Goal: Task Accomplishment & Management: Manage account settings

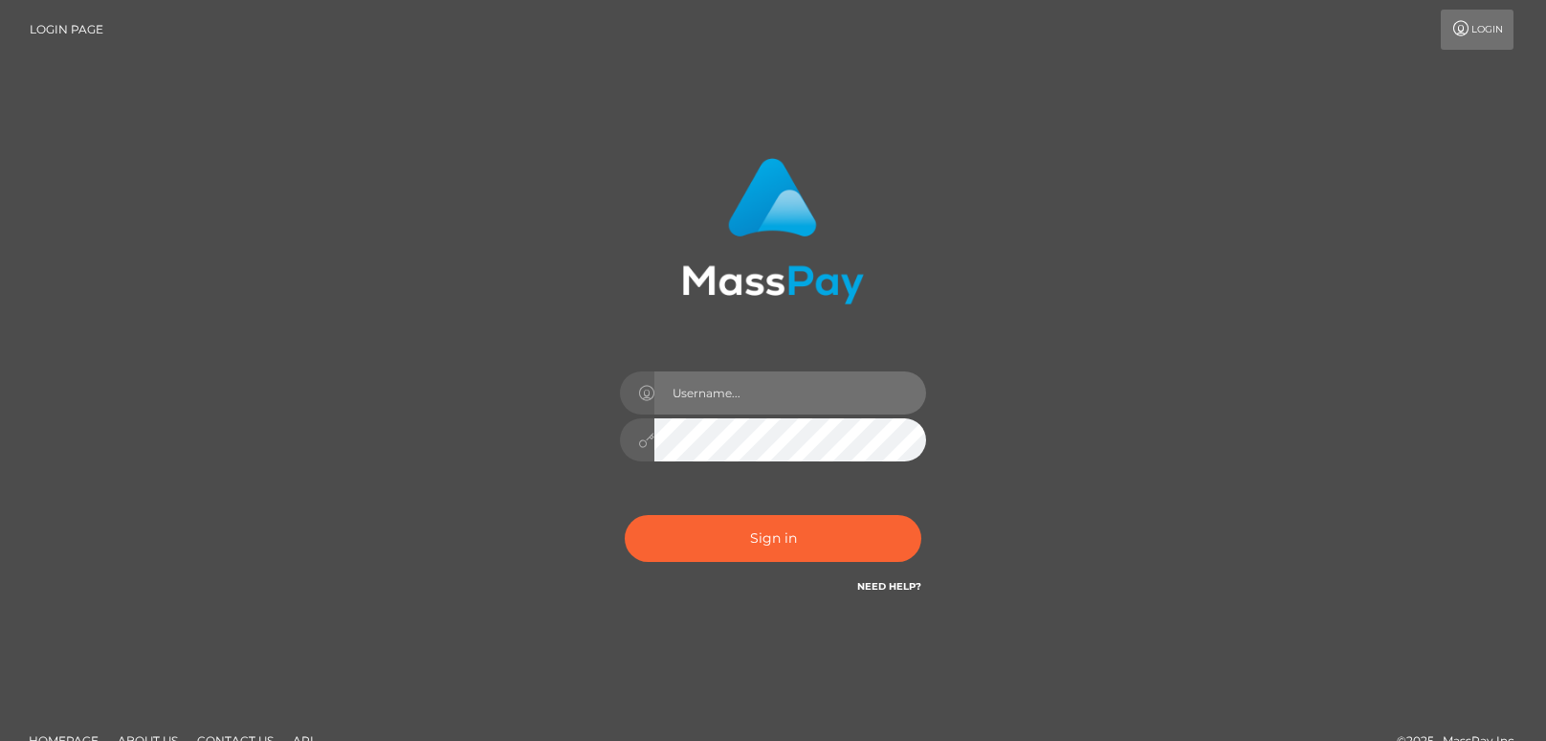
click at [672, 403] on input "text" at bounding box center [791, 392] width 272 height 43
type input "[EMAIL_ADDRESS][DOMAIN_NAME]"
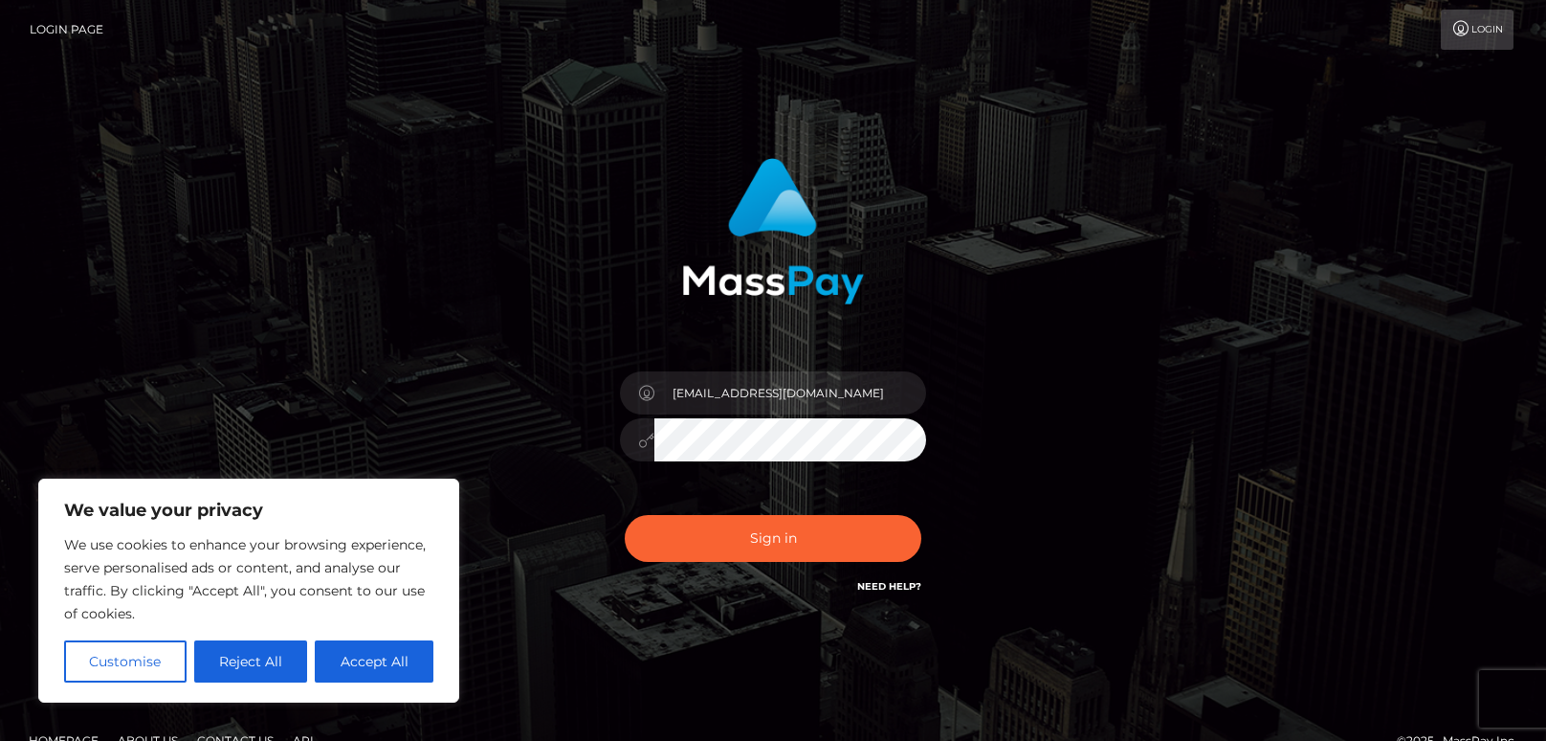
click at [625, 515] on button "Sign in" at bounding box center [773, 538] width 297 height 47
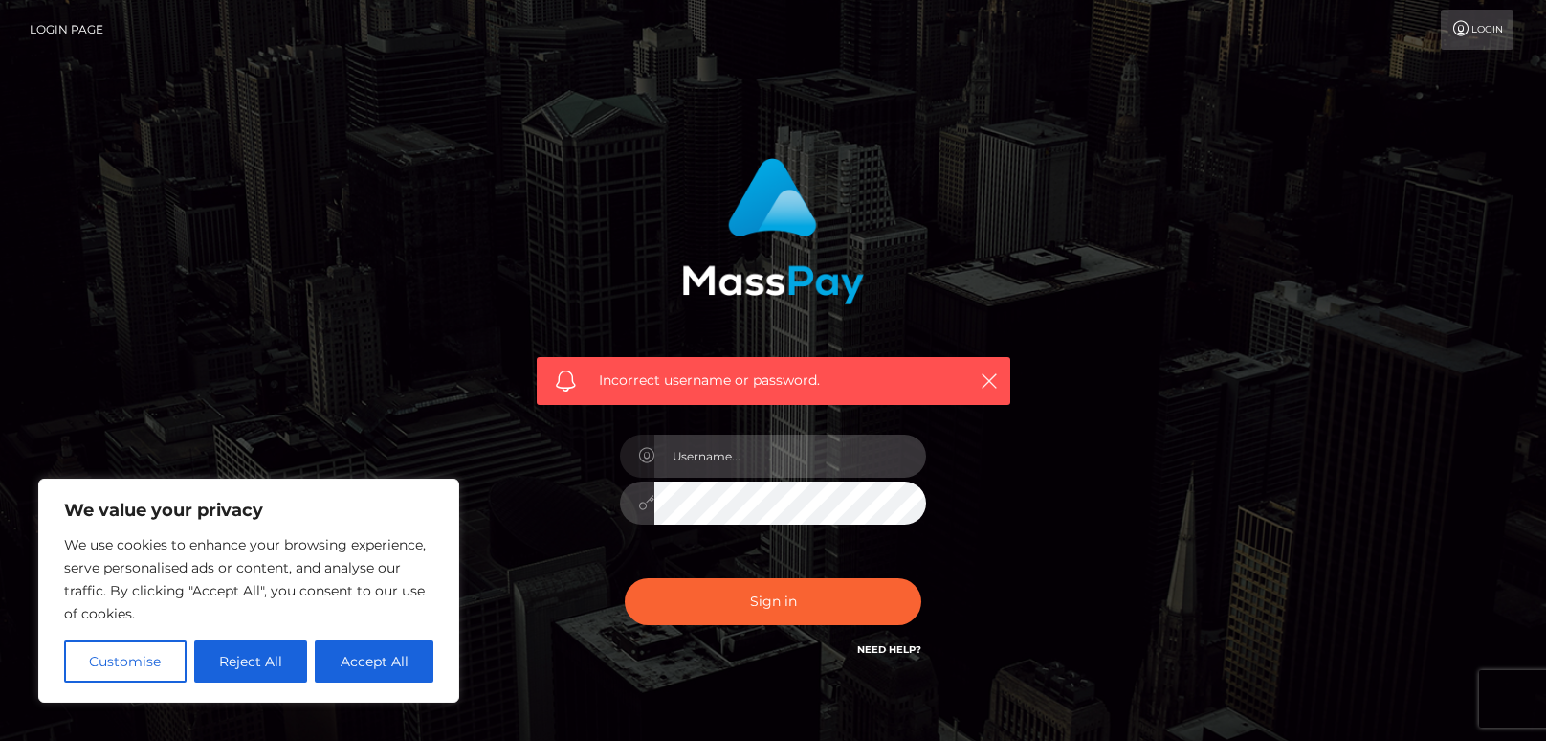
click at [773, 456] on input "text" at bounding box center [791, 455] width 272 height 43
type input "[EMAIL_ADDRESS][DOMAIN_NAME]"
click at [625, 578] on button "Sign in" at bounding box center [773, 601] width 297 height 47
click at [682, 428] on div at bounding box center [773, 493] width 335 height 146
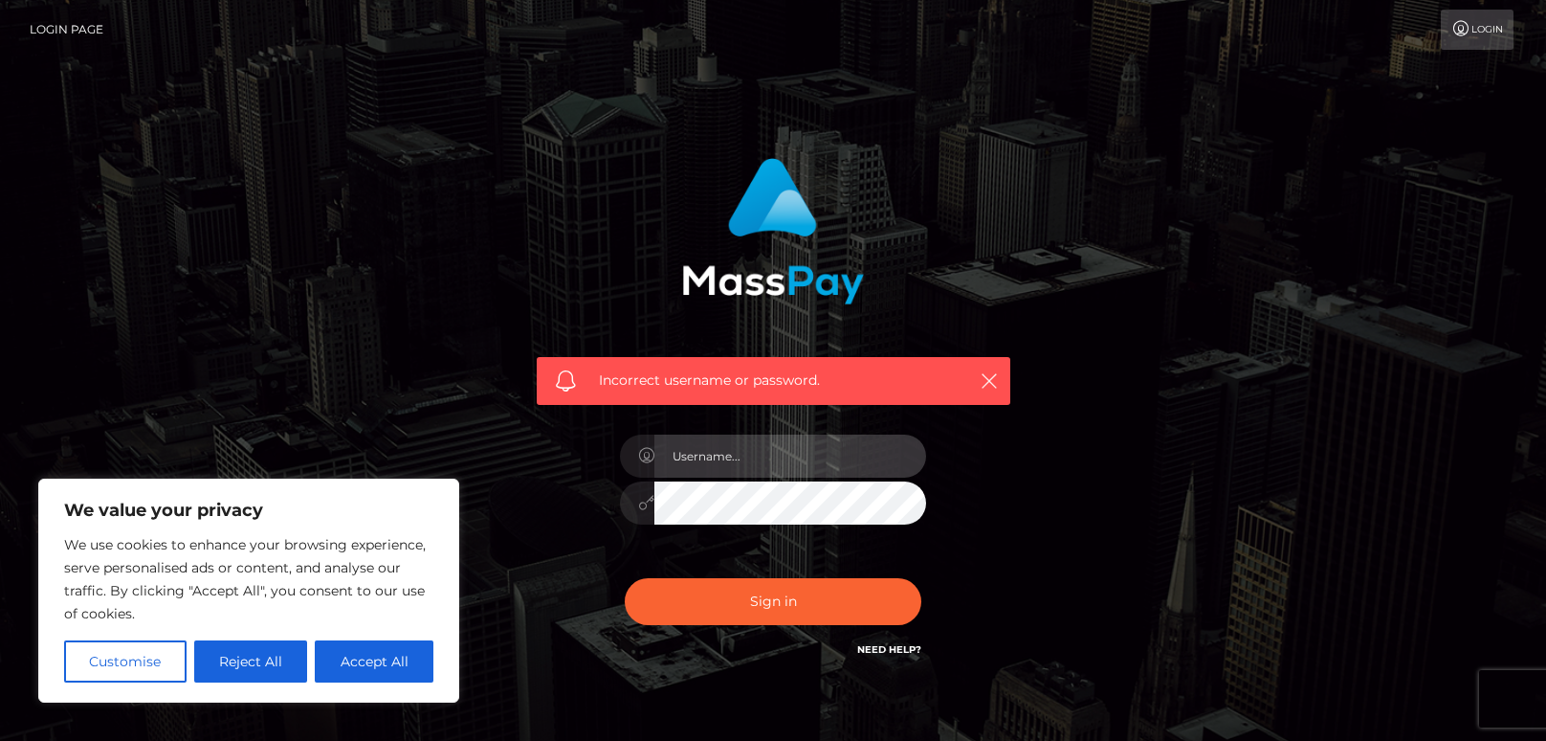
click at [681, 455] on input "text" at bounding box center [791, 455] width 272 height 43
type input "[EMAIL_ADDRESS][DOMAIN_NAME]"
click at [625, 578] on button "Sign in" at bounding box center [773, 601] width 297 height 47
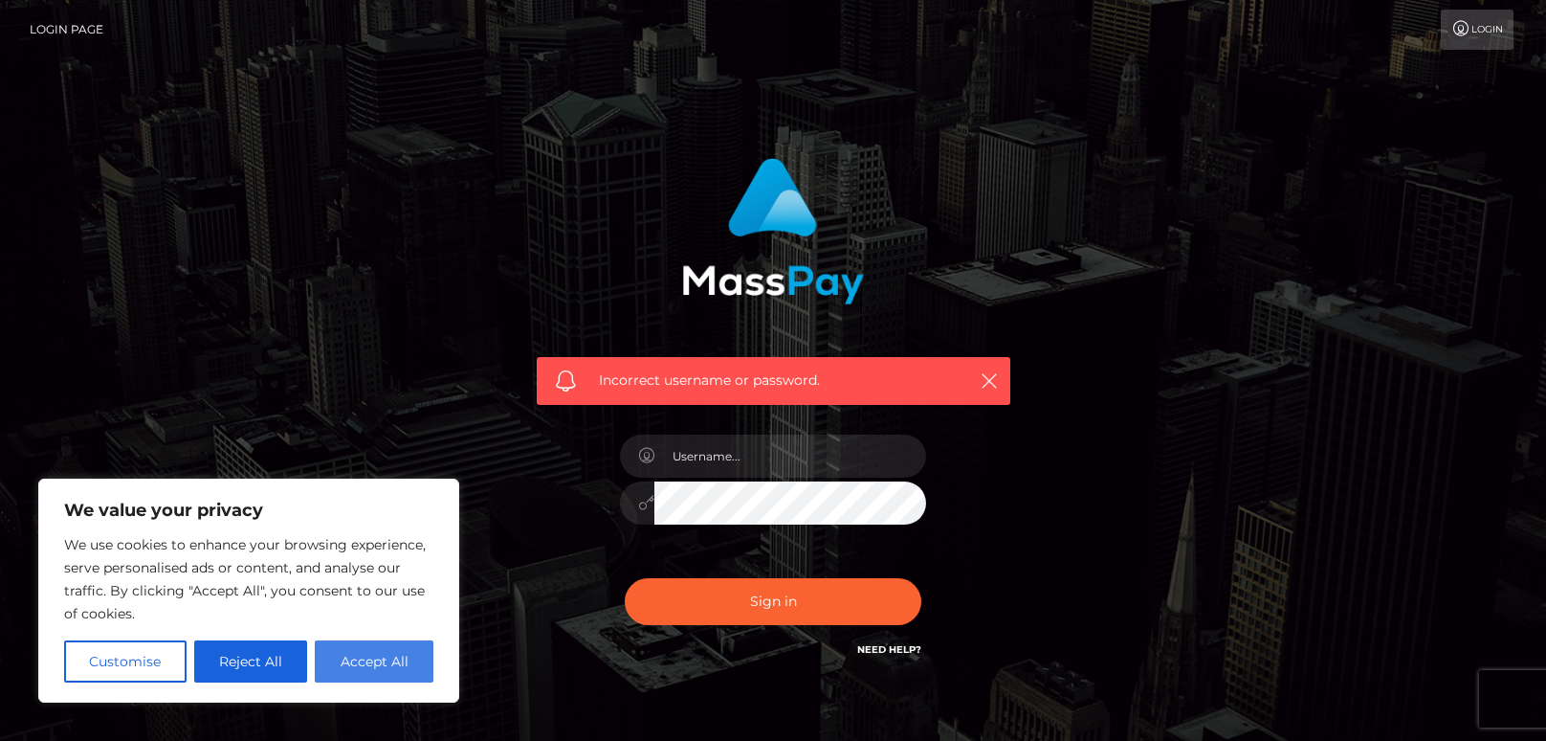
click at [381, 666] on button "Accept All" at bounding box center [374, 661] width 119 height 42
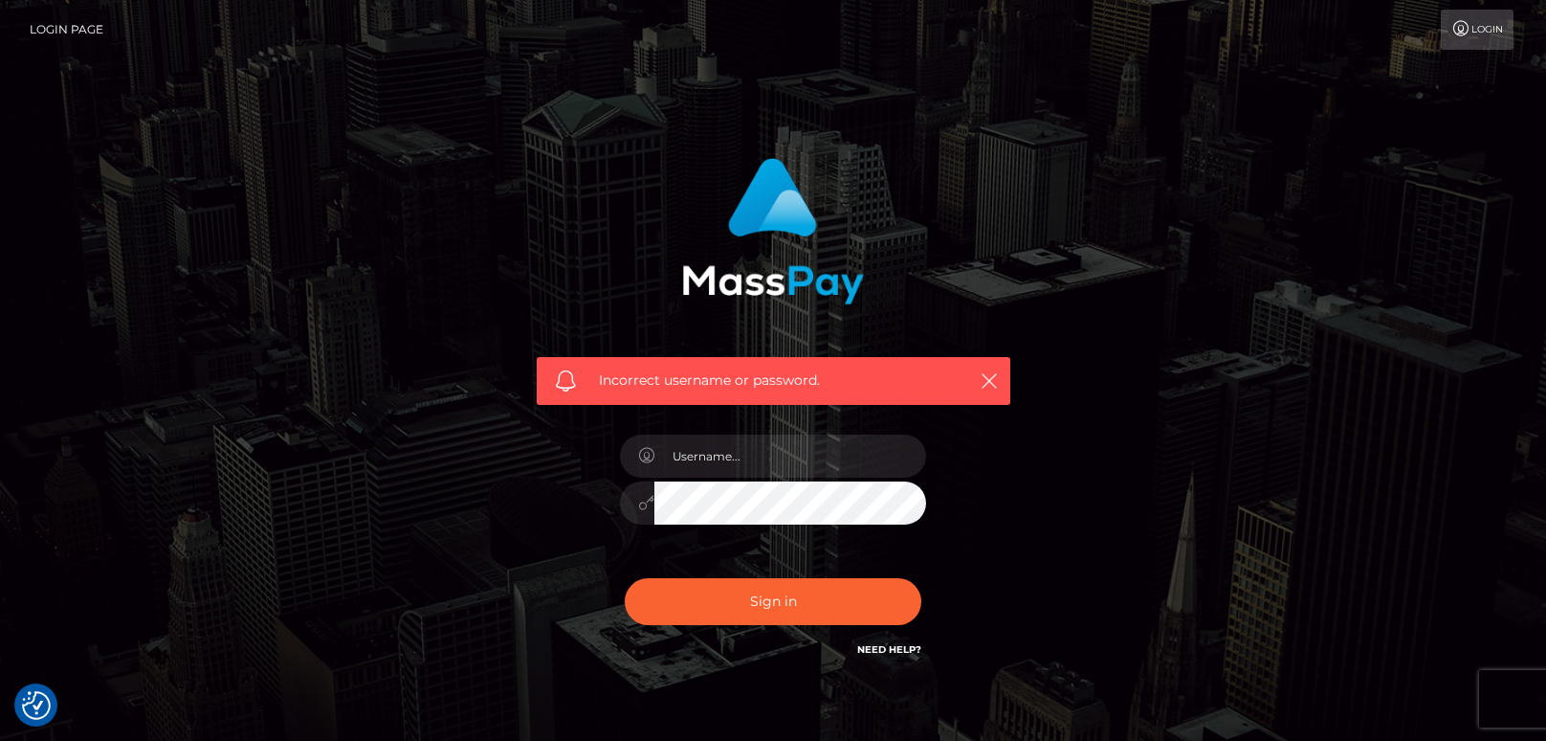
checkbox input "true"
click at [381, 677] on div "Incorrect username or password." at bounding box center [773, 419] width 1091 height 550
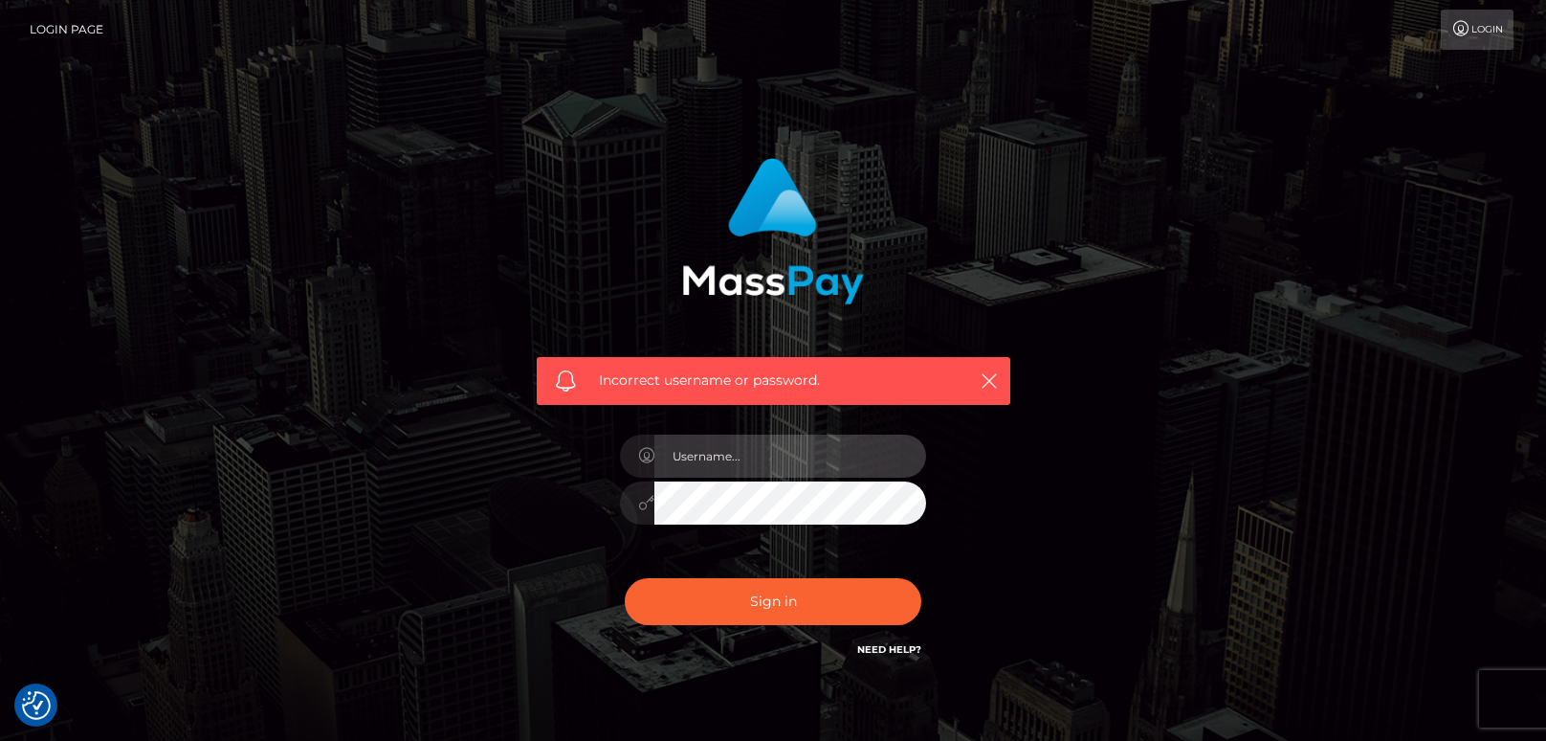
click at [792, 436] on input "text" at bounding box center [791, 455] width 272 height 43
click at [798, 447] on input "text" at bounding box center [791, 455] width 272 height 43
type input "[EMAIL_ADDRESS][DOMAIN_NAME]"
click at [625, 578] on button "Sign in" at bounding box center [773, 601] width 297 height 47
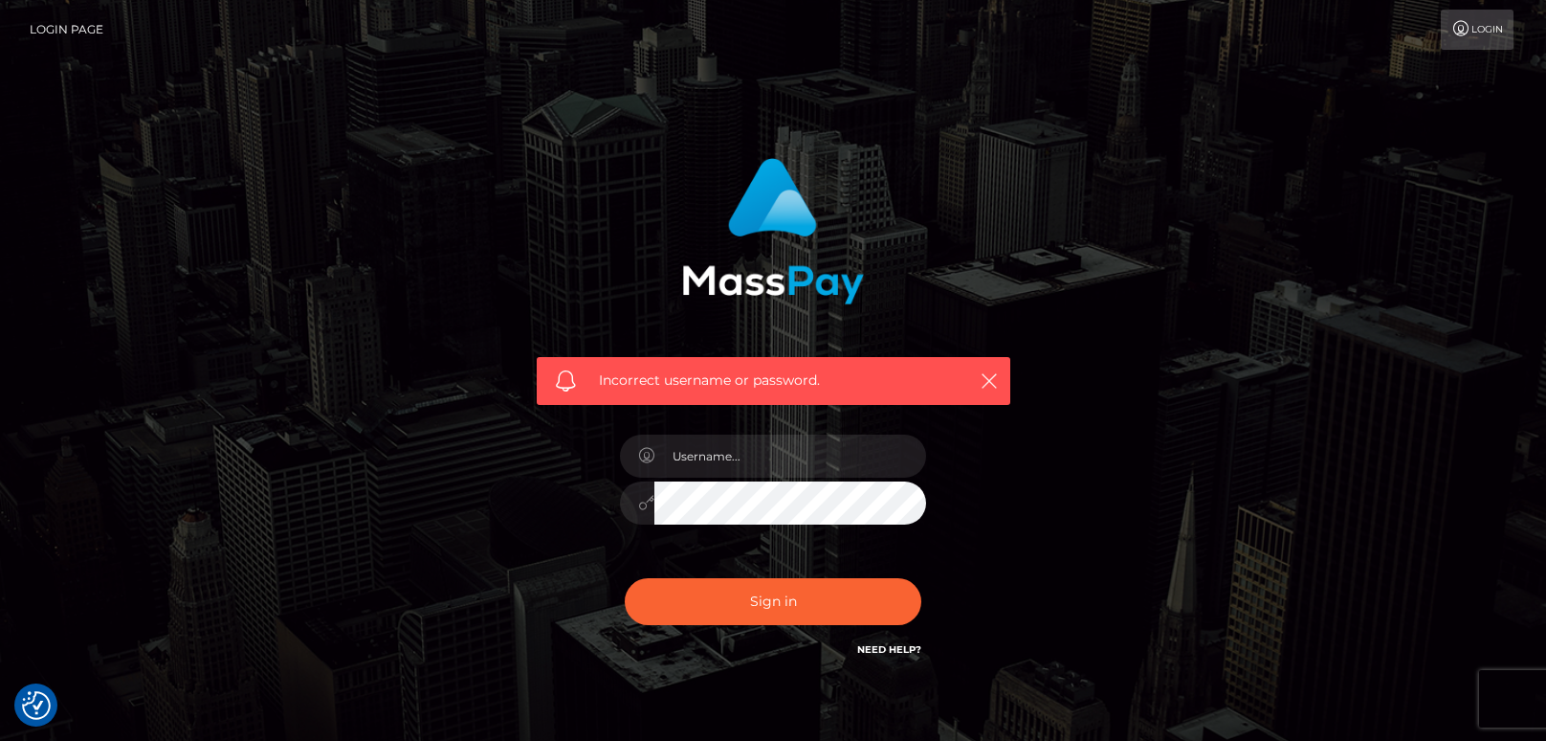
checkbox input "true"
click at [859, 450] on input "text" at bounding box center [791, 455] width 272 height 43
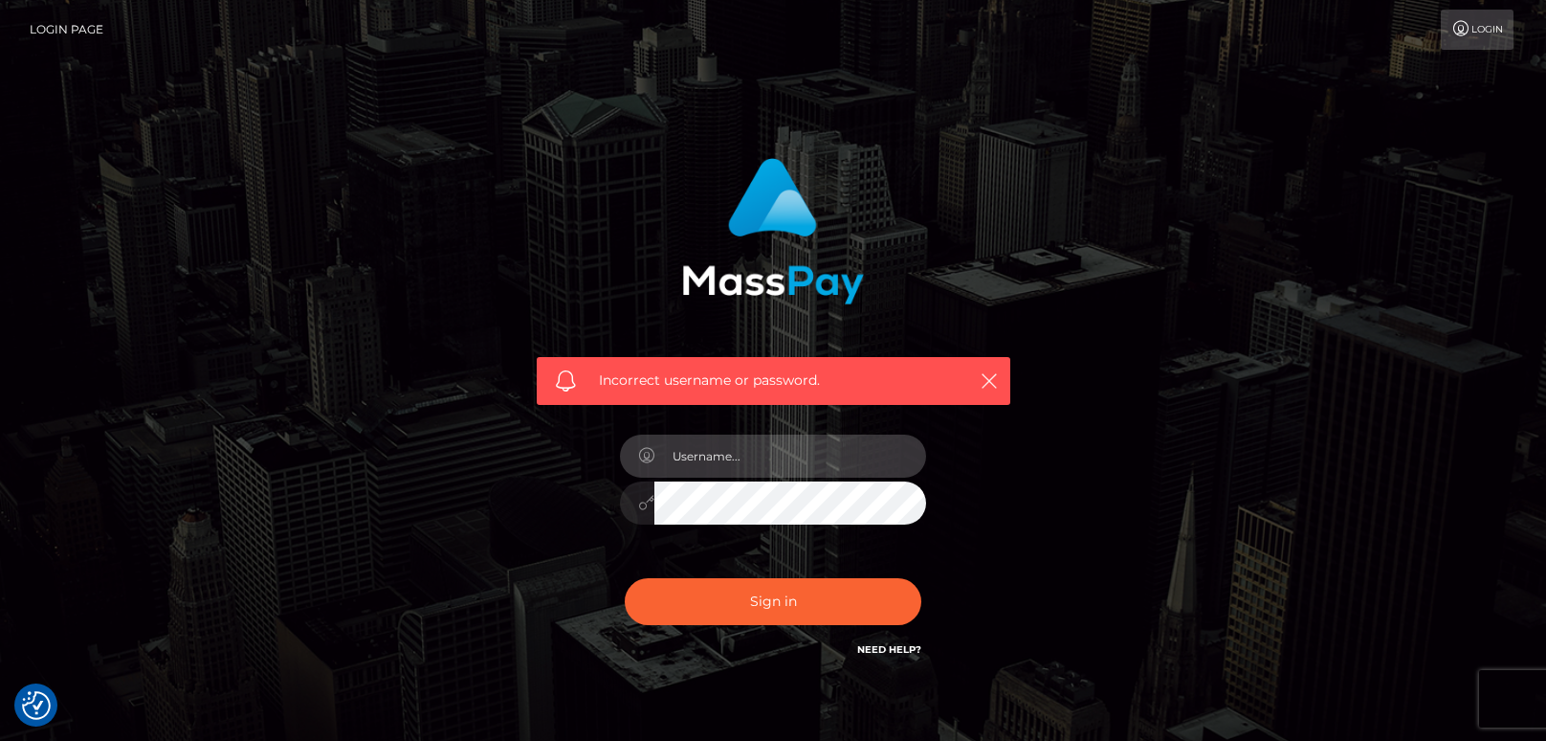
type input "[EMAIL_ADDRESS][DOMAIN_NAME]"
